Goal: Transaction & Acquisition: Register for event/course

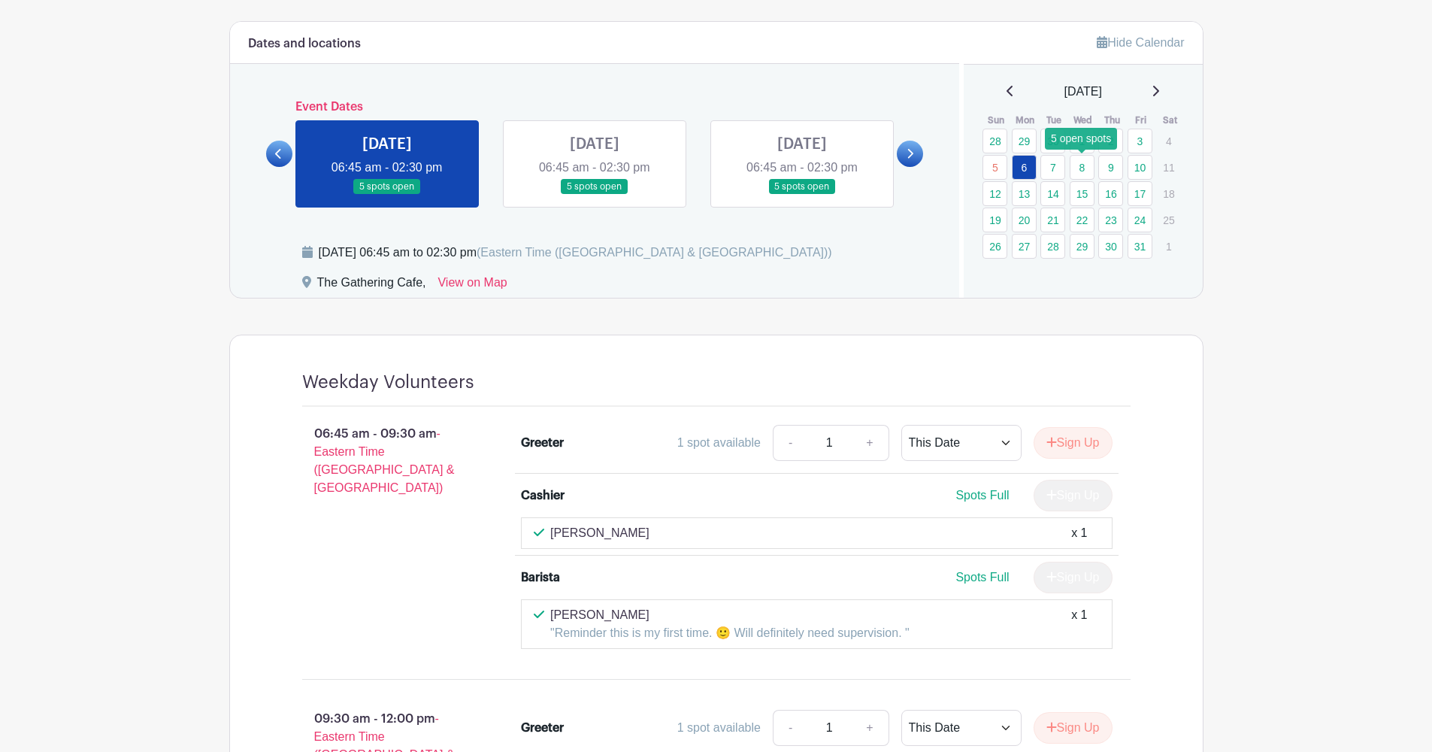
click at [1093, 168] on link "8" at bounding box center [1081, 167] width 25 height 25
click at [802, 195] on link at bounding box center [802, 195] width 0 height 0
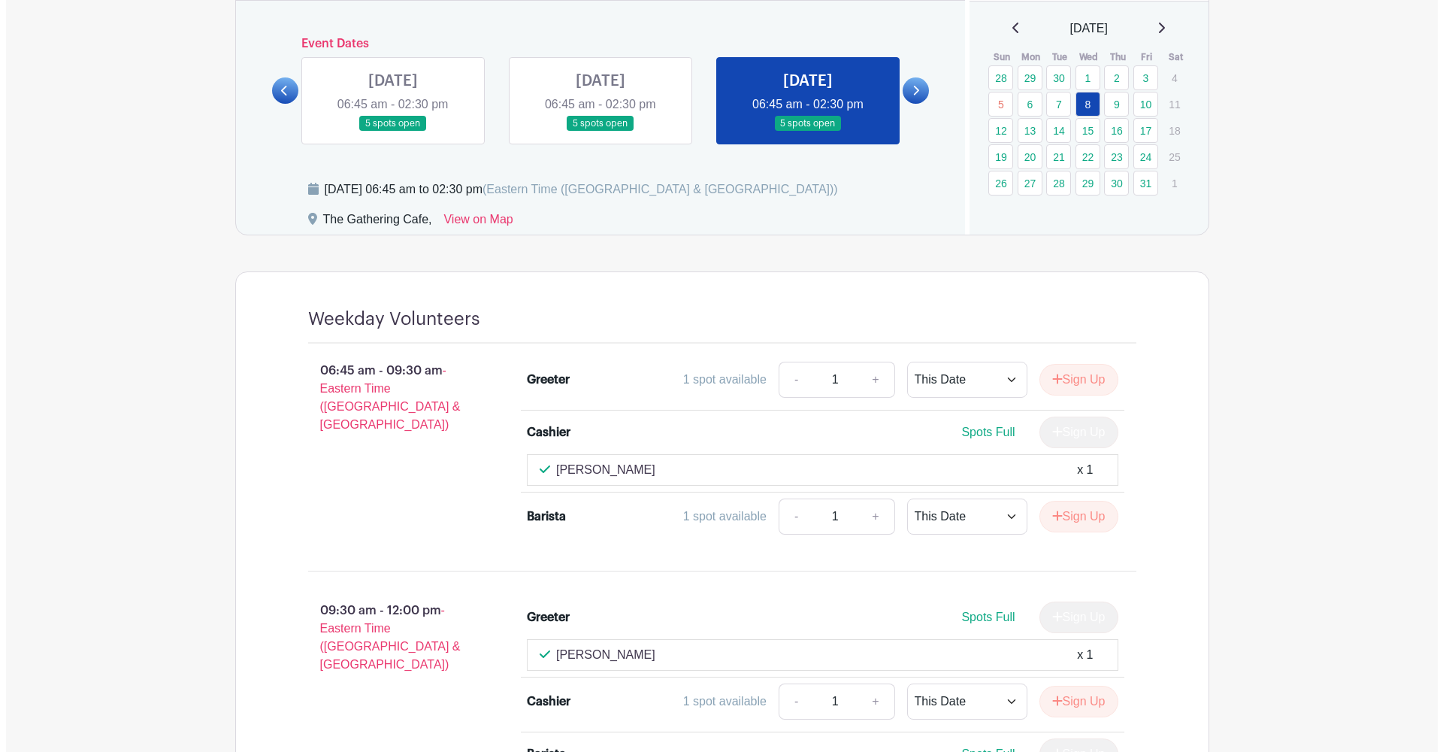
scroll to position [1102, 0]
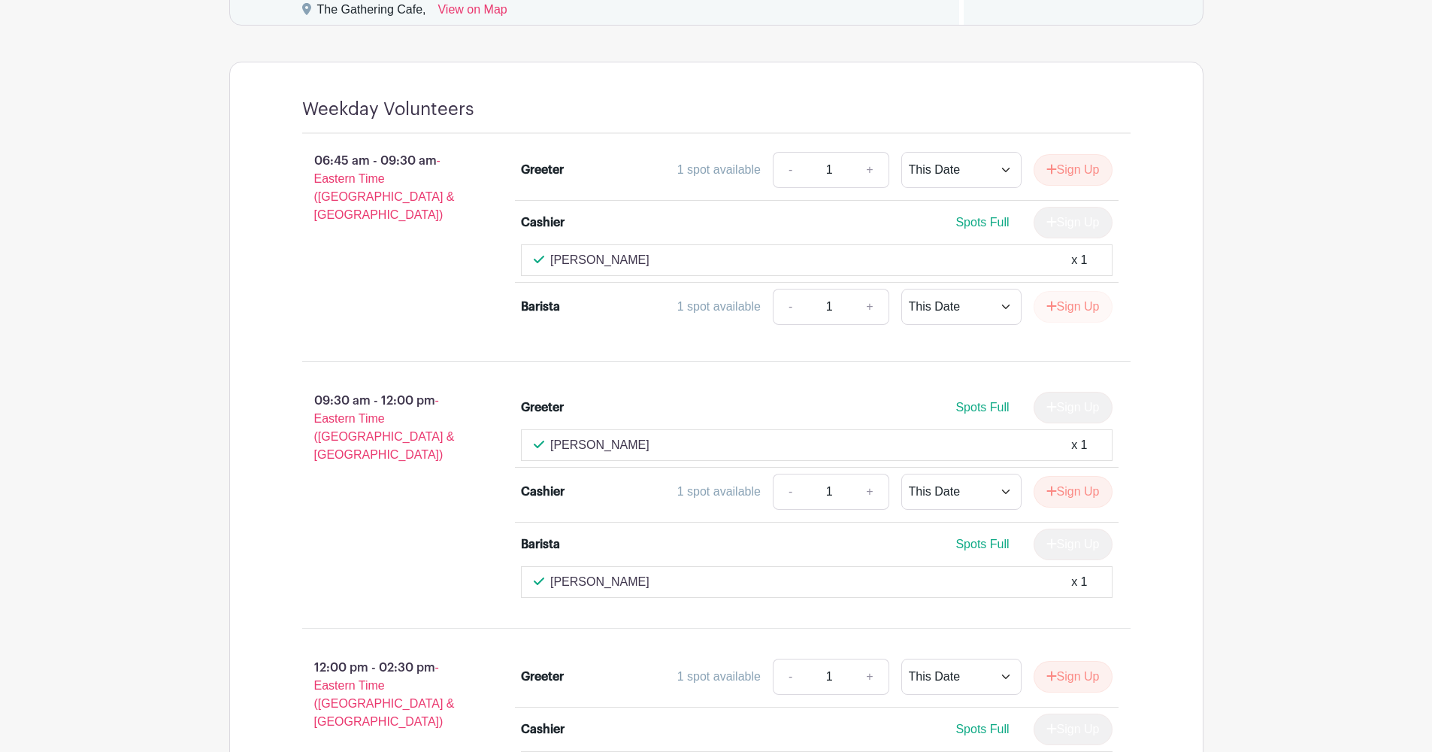
click at [1078, 309] on button "Sign Up" at bounding box center [1072, 307] width 79 height 32
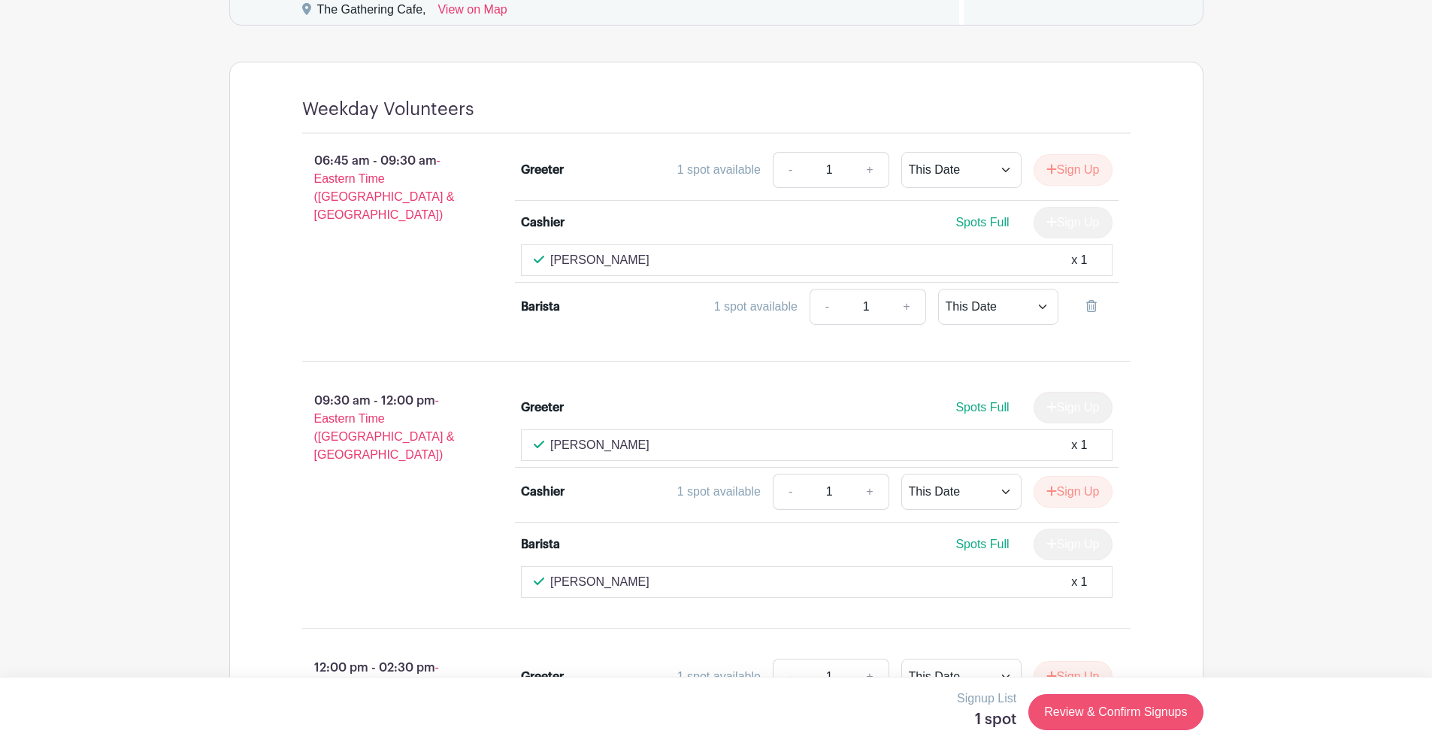
click at [1102, 711] on link "Review & Confirm Signups" at bounding box center [1115, 712] width 174 height 36
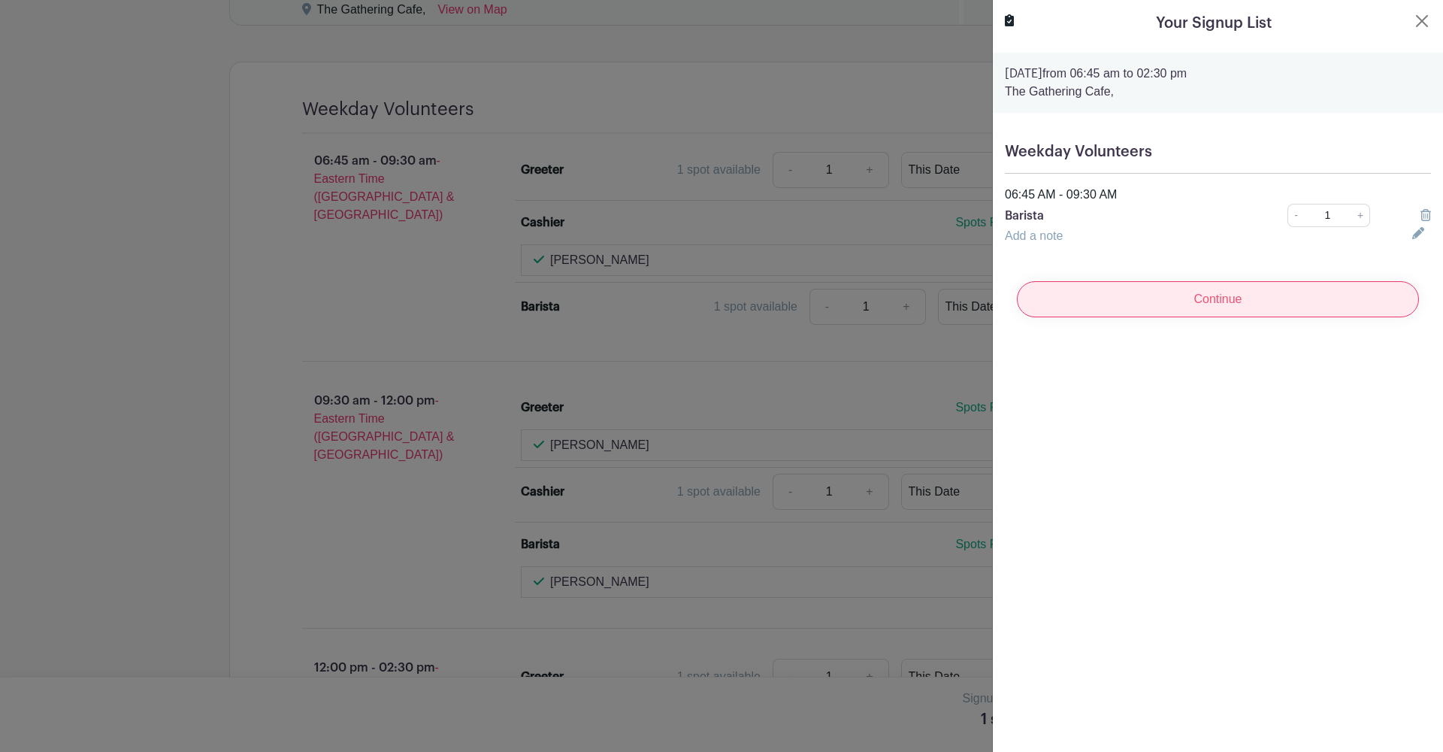
click at [1235, 304] on input "Continue" at bounding box center [1218, 299] width 402 height 36
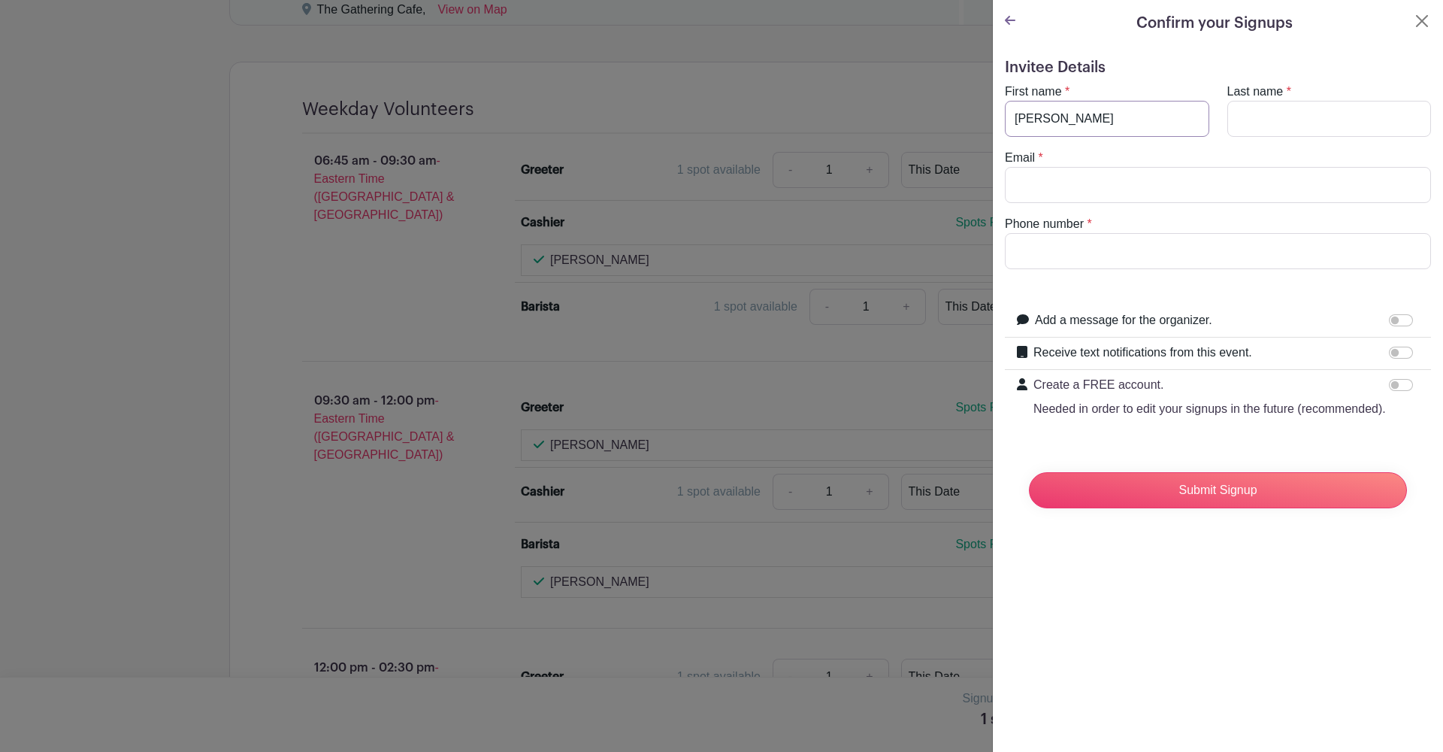
type input "[PERSON_NAME]"
type input "[EMAIL_ADDRESS][DOMAIN_NAME]"
type input "8039849569"
click at [1299, 587] on div "Confirm your Signups Invitee Details First name * [PERSON_NAME] Last name * [PE…" at bounding box center [1217, 376] width 451 height 752
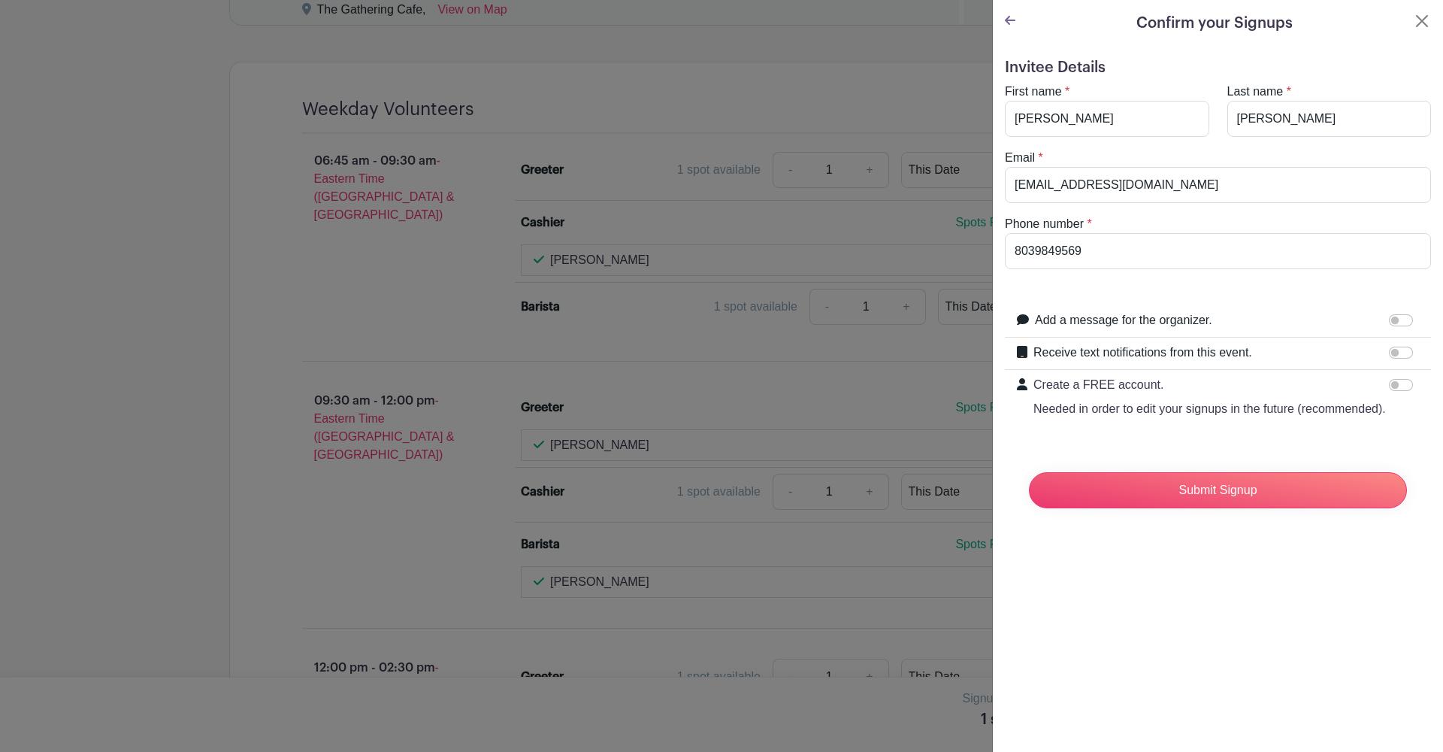
click at [1012, 28] on div at bounding box center [1010, 23] width 11 height 23
click at [1010, 24] on icon at bounding box center [1010, 20] width 11 height 12
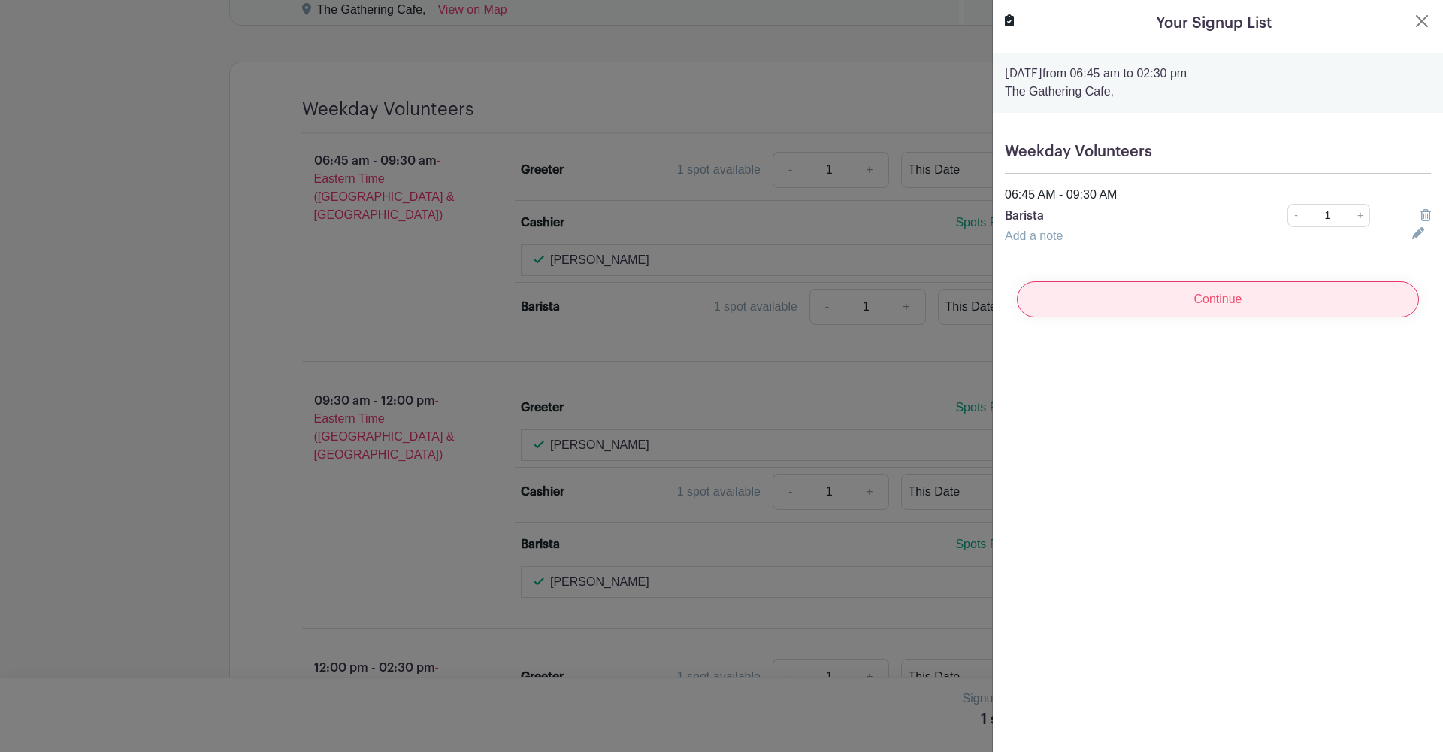
click at [1172, 305] on input "Continue" at bounding box center [1218, 299] width 402 height 36
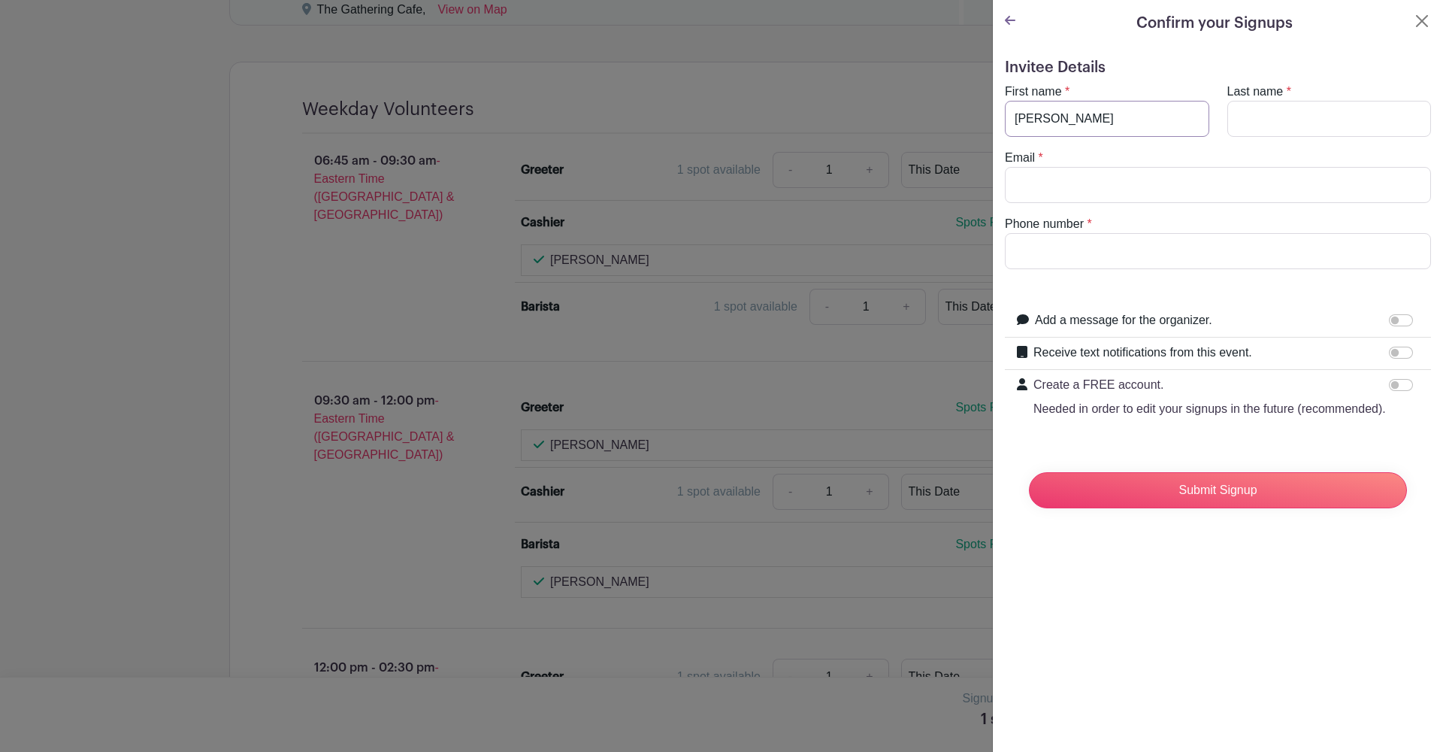
type input "[PERSON_NAME]"
type input "[EMAIL_ADDRESS][DOMAIN_NAME]"
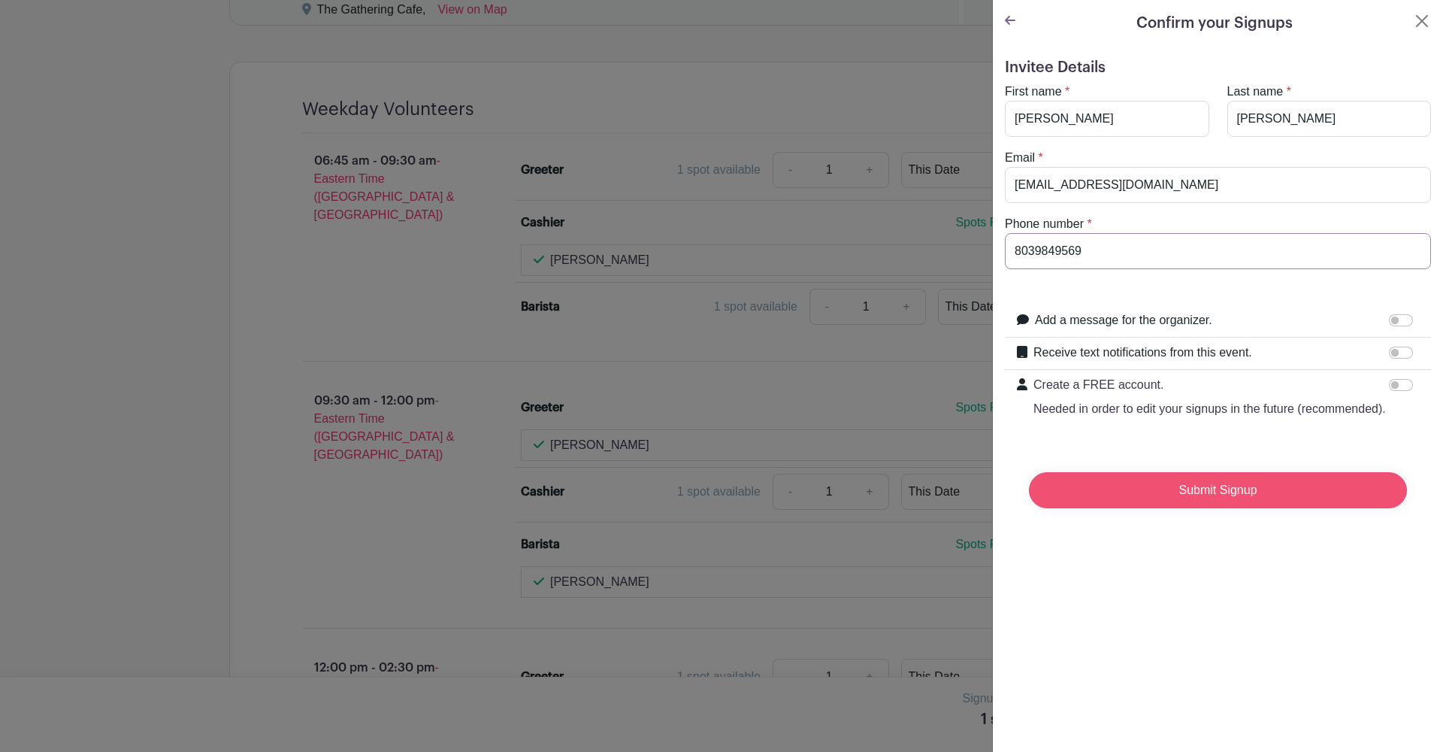
type input "8039849569"
click at [1199, 508] on input "Submit Signup" at bounding box center [1218, 490] width 378 height 36
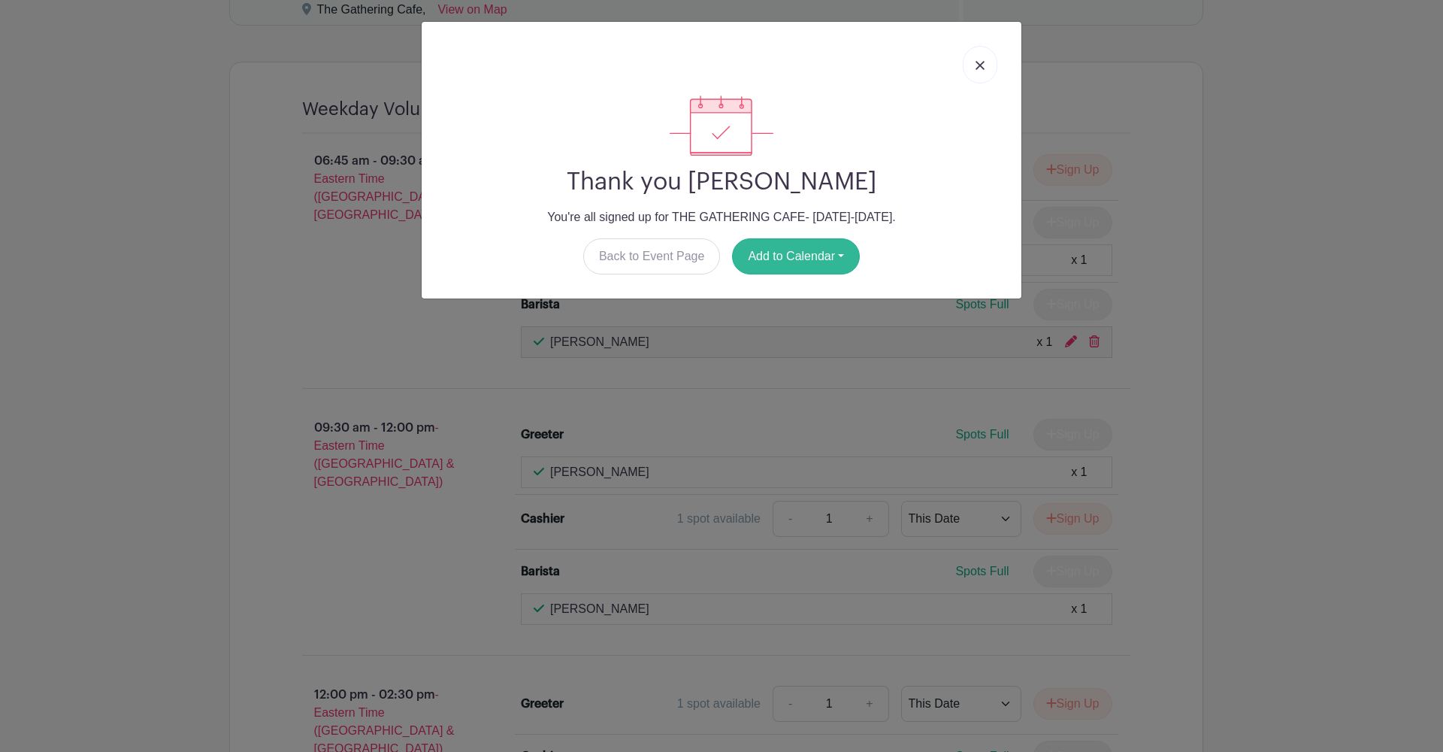
click at [815, 265] on button "Add to Calendar" at bounding box center [796, 256] width 128 height 36
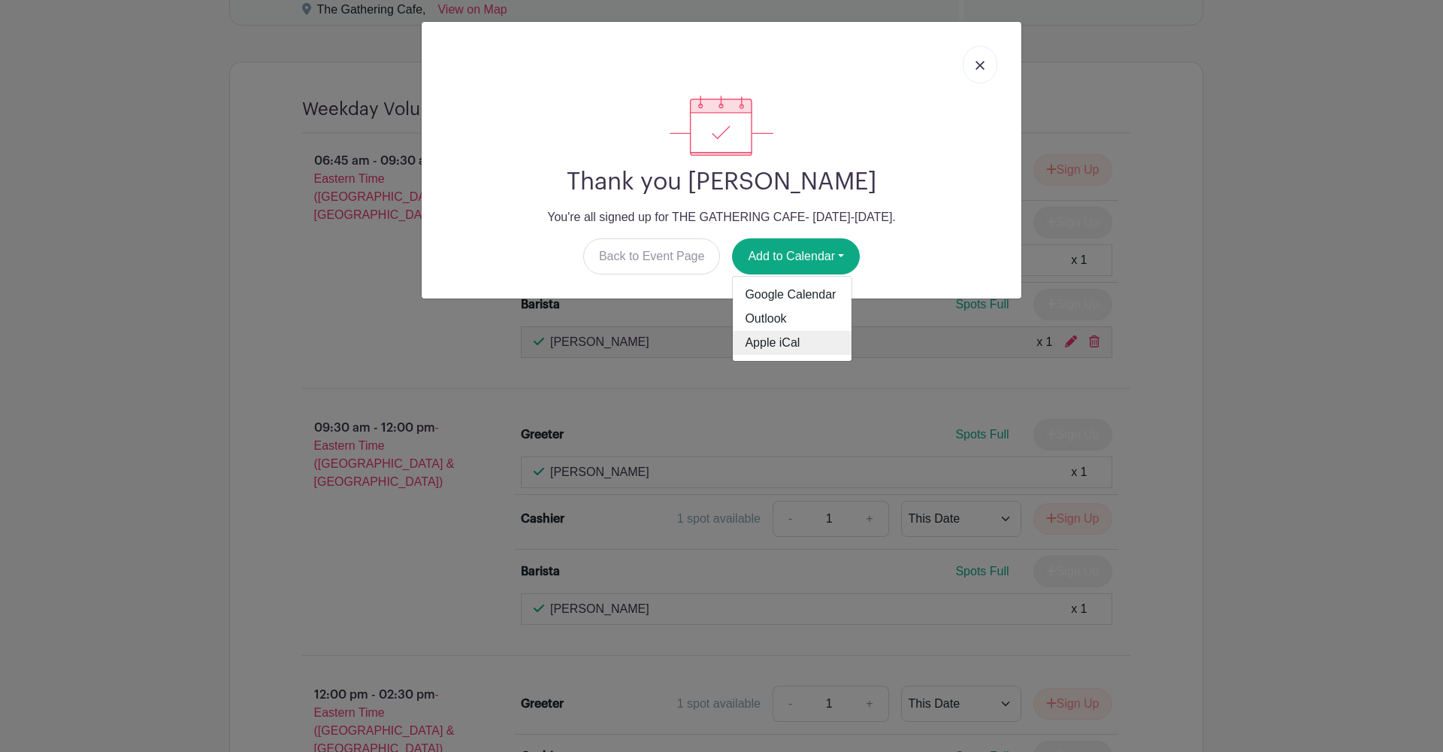
click at [779, 343] on link "Apple iCal" at bounding box center [792, 343] width 119 height 24
